Goal: Use online tool/utility: Use online tool/utility

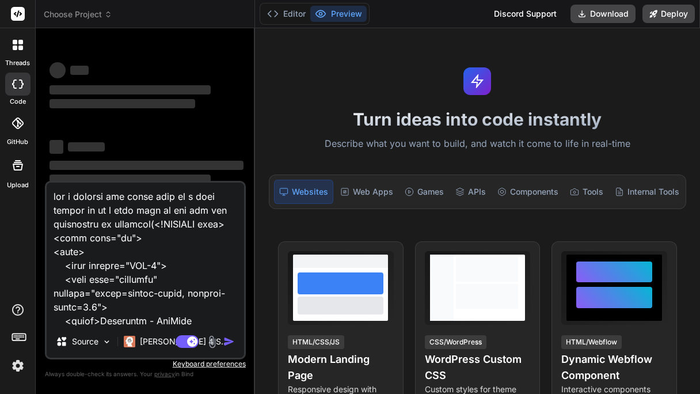
drag, startPoint x: 119, startPoint y: 322, endPoint x: 8, endPoint y: 116, distance: 233.6
click at [8, 116] on div "threads code GitHub Upload Choose Project Created with Pixso. Bind AI Web Searc…" at bounding box center [350, 197] width 700 height 394
type textarea "x"
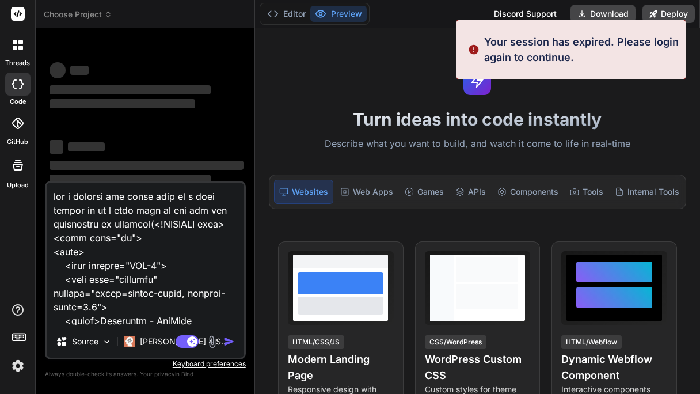
type textarea "<title>Solutions - MedBill Pro</title> <link rel="stylesheet" href="../../asset…"
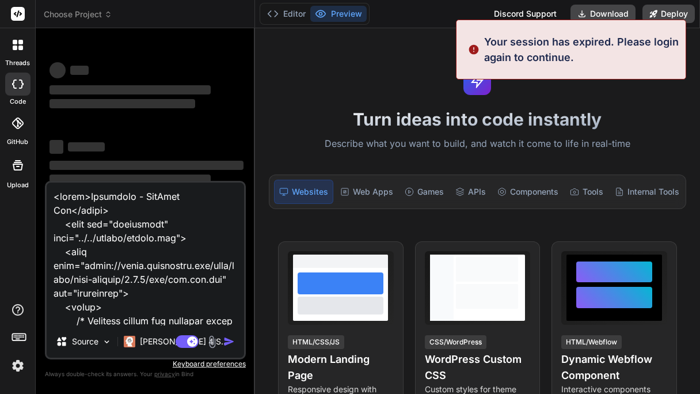
type textarea "x"
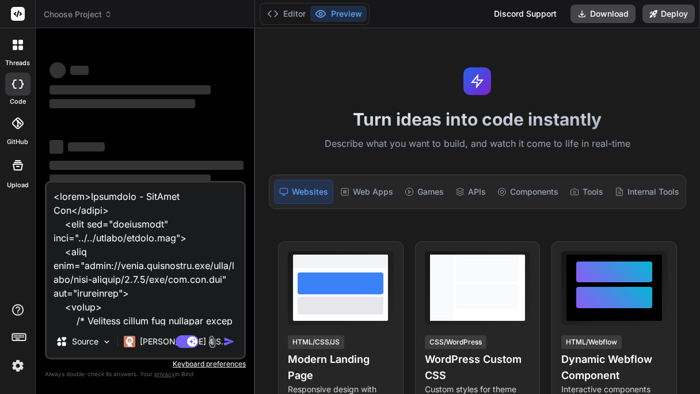
type textarea "<title>Solutions - MedBill Pro</title> <link rel="stylesheet" href="../../asset…"
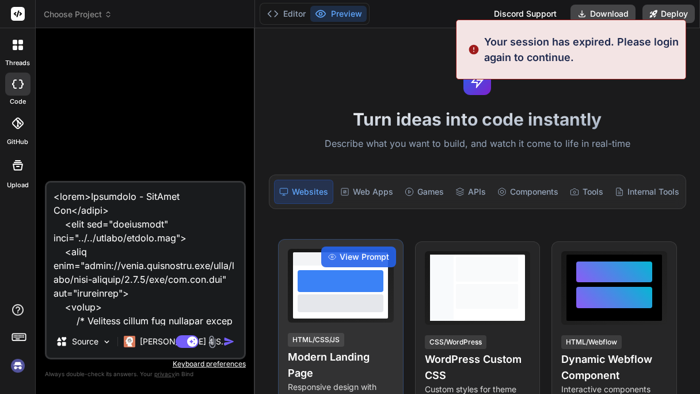
type textarea "x"
